Goal: Check status

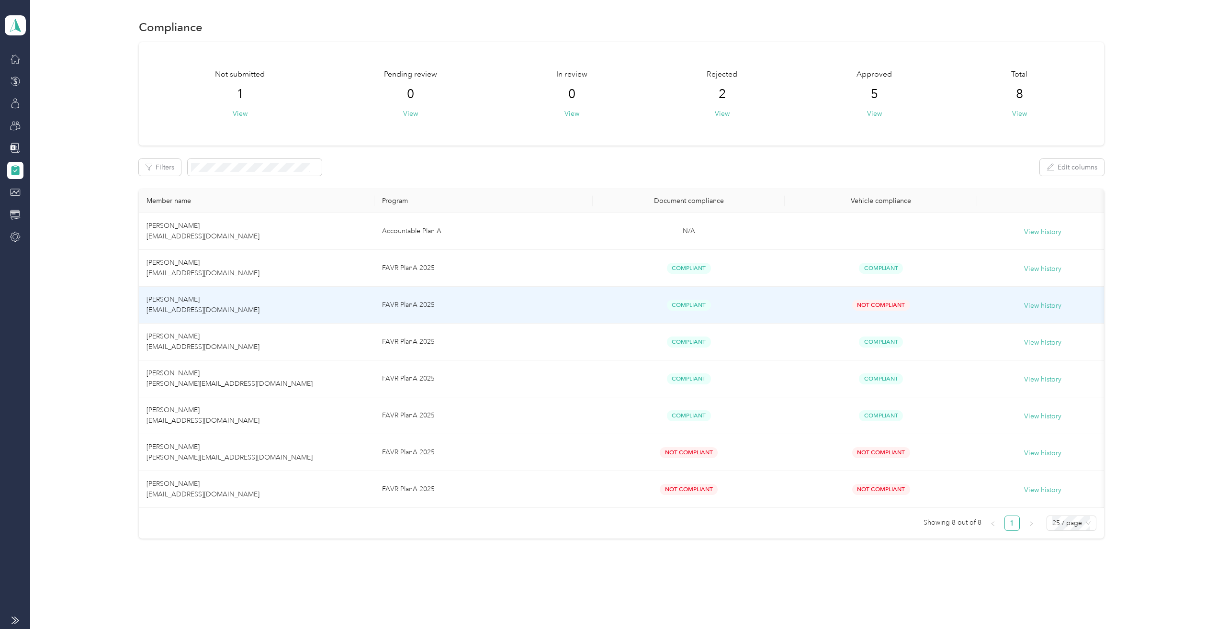
click at [879, 306] on span "Not Compliant" at bounding box center [882, 305] width 58 height 11
click at [202, 304] on span "[PERSON_NAME] [EMAIL_ADDRESS][DOMAIN_NAME]" at bounding box center [203, 305] width 113 height 19
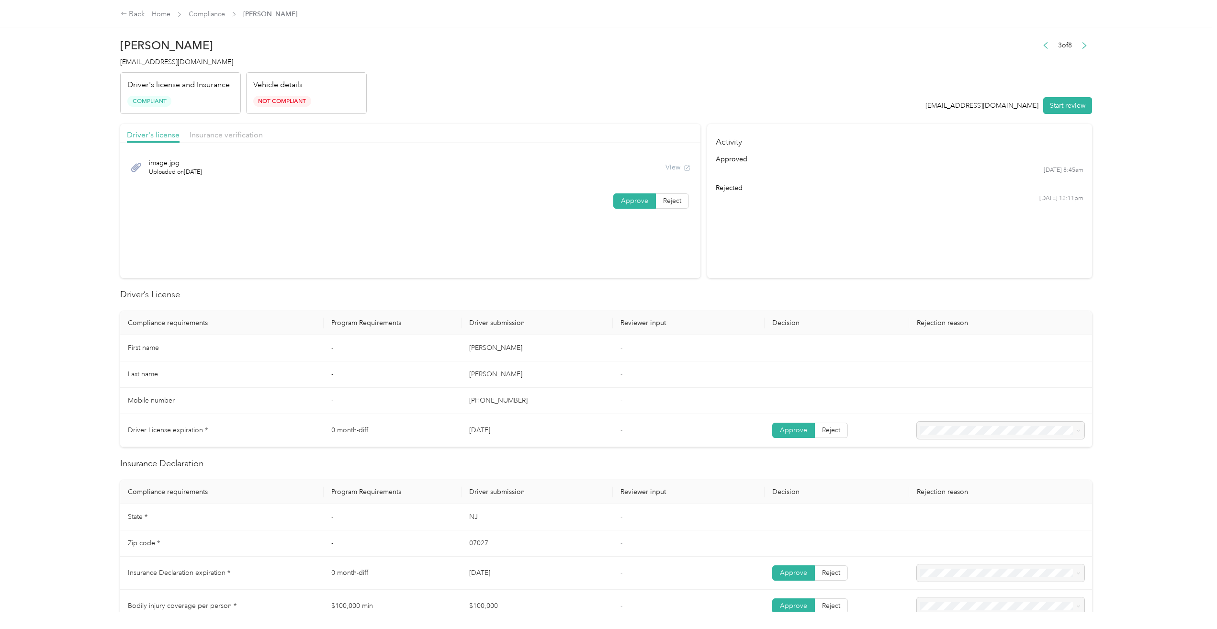
click at [276, 101] on span "Not Compliant" at bounding box center [282, 101] width 58 height 11
drag, startPoint x: 273, startPoint y: 95, endPoint x: 272, endPoint y: 90, distance: 5.8
click at [272, 90] on div "Vehicle details Not Compliant" at bounding box center [306, 93] width 121 height 42
click at [272, 85] on p "Vehicle details" at bounding box center [277, 85] width 49 height 11
click at [302, 108] on div "Vehicle details Not Compliant" at bounding box center [306, 93] width 121 height 42
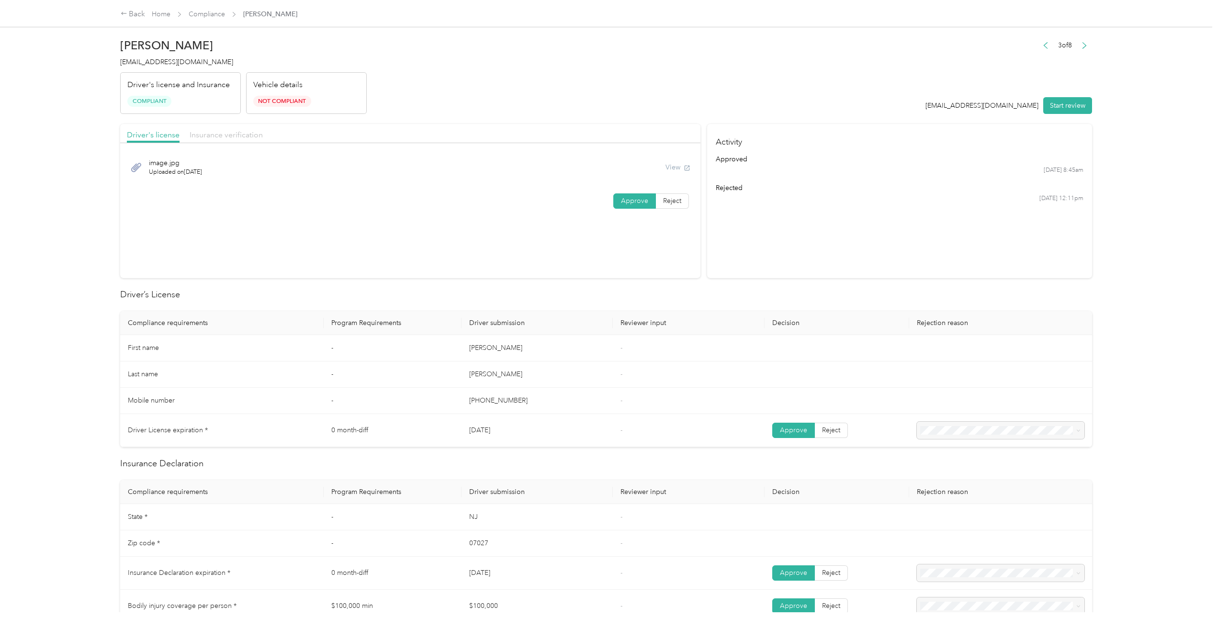
click at [255, 132] on span "Insurance verification" at bounding box center [226, 134] width 73 height 9
click at [209, 12] on link "Compliance" at bounding box center [207, 14] width 36 height 8
